Goal: Task Accomplishment & Management: Manage account settings

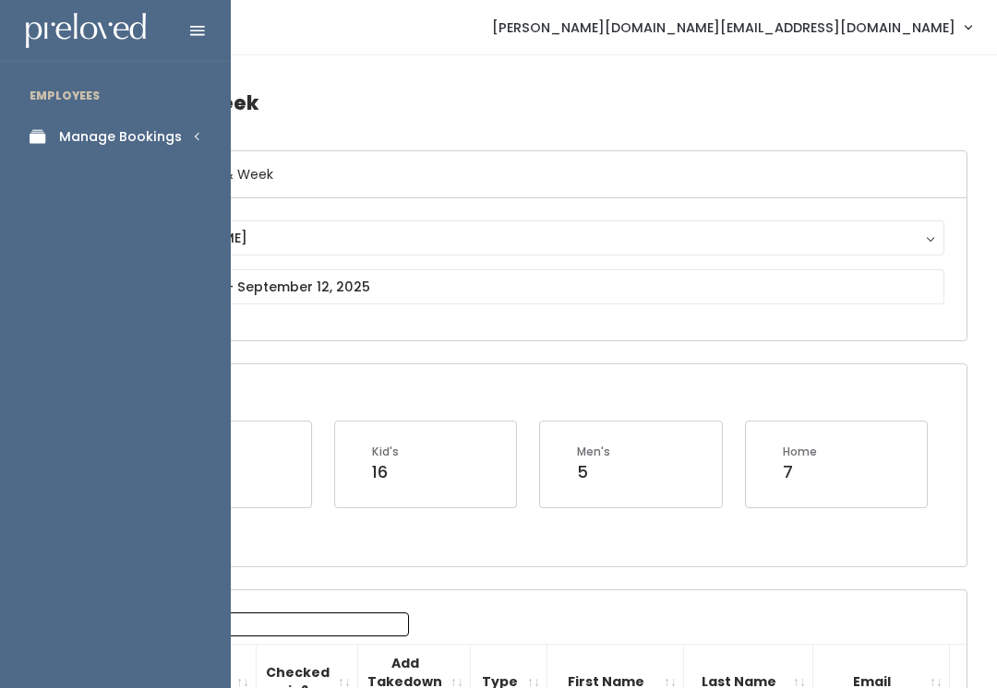
click at [169, 123] on link "Manage Bookings" at bounding box center [115, 137] width 231 height 42
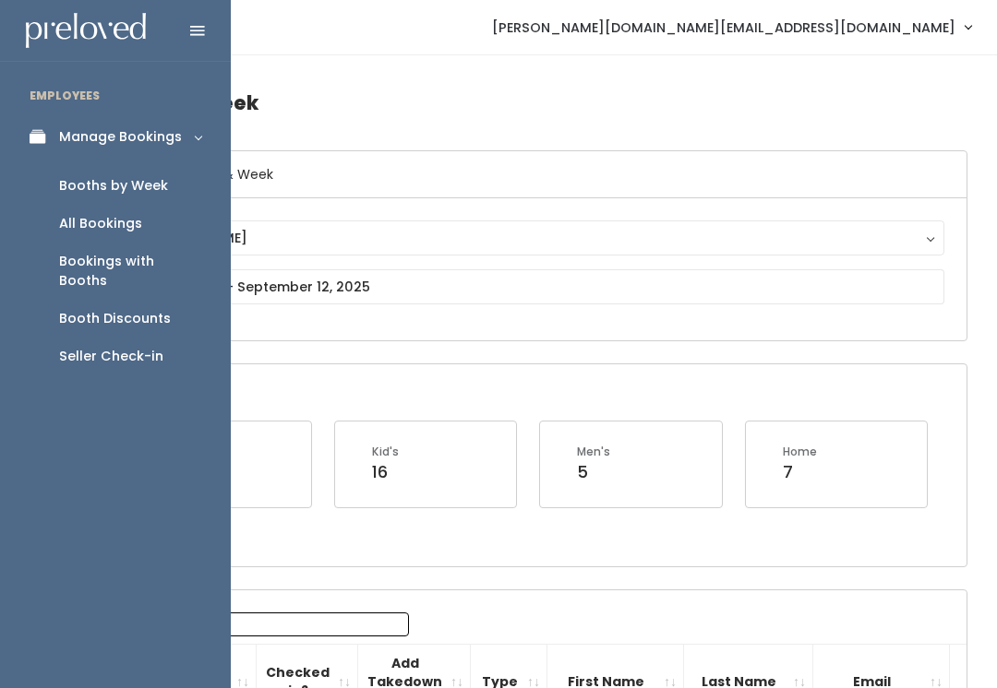
click at [163, 309] on div "Booth Discounts" at bounding box center [115, 318] width 112 height 19
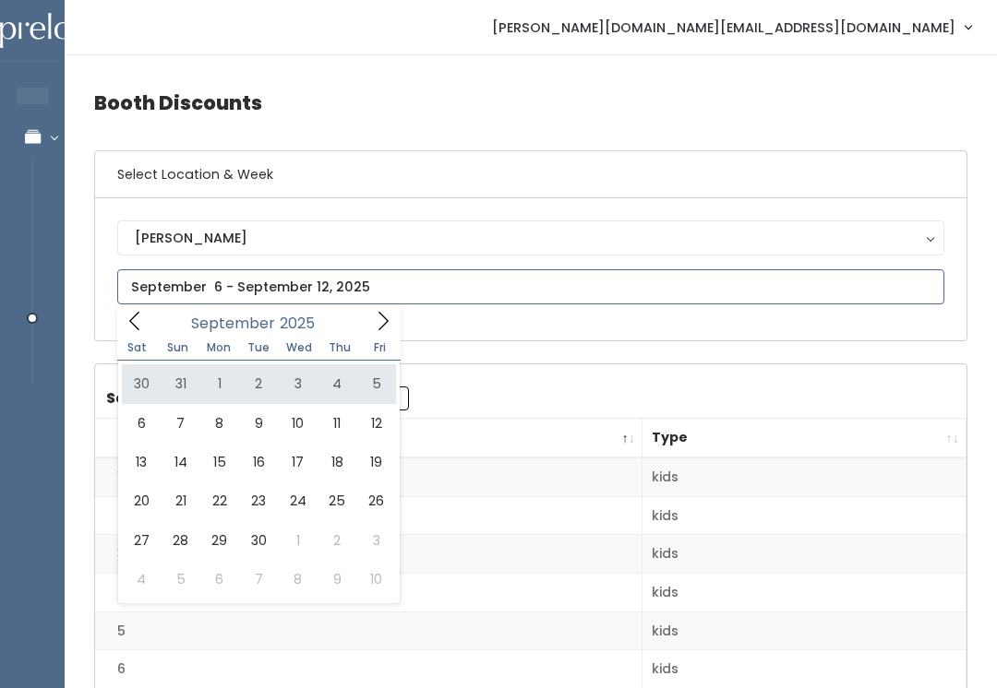
type input "August 30 to September 5"
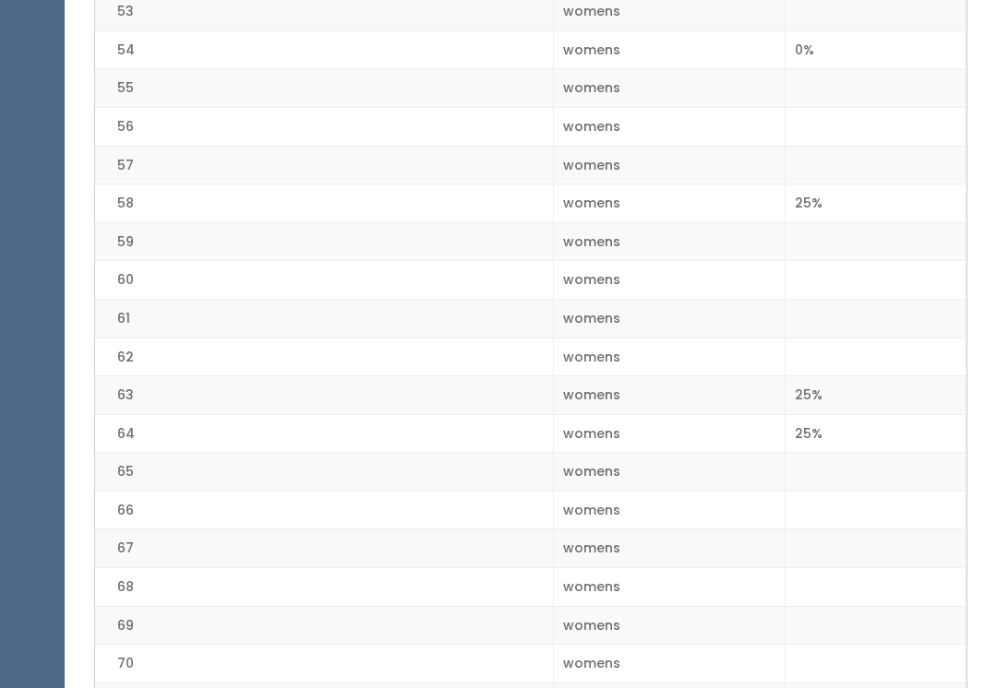
scroll to position [2460, 0]
